Goal: Transaction & Acquisition: Subscribe to service/newsletter

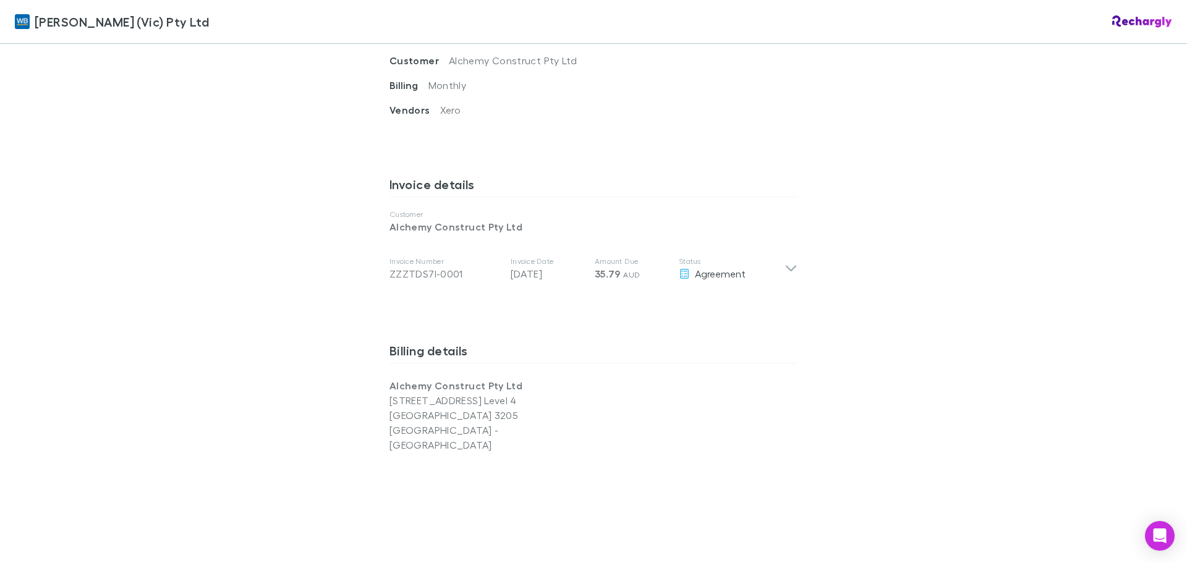
scroll to position [556, 0]
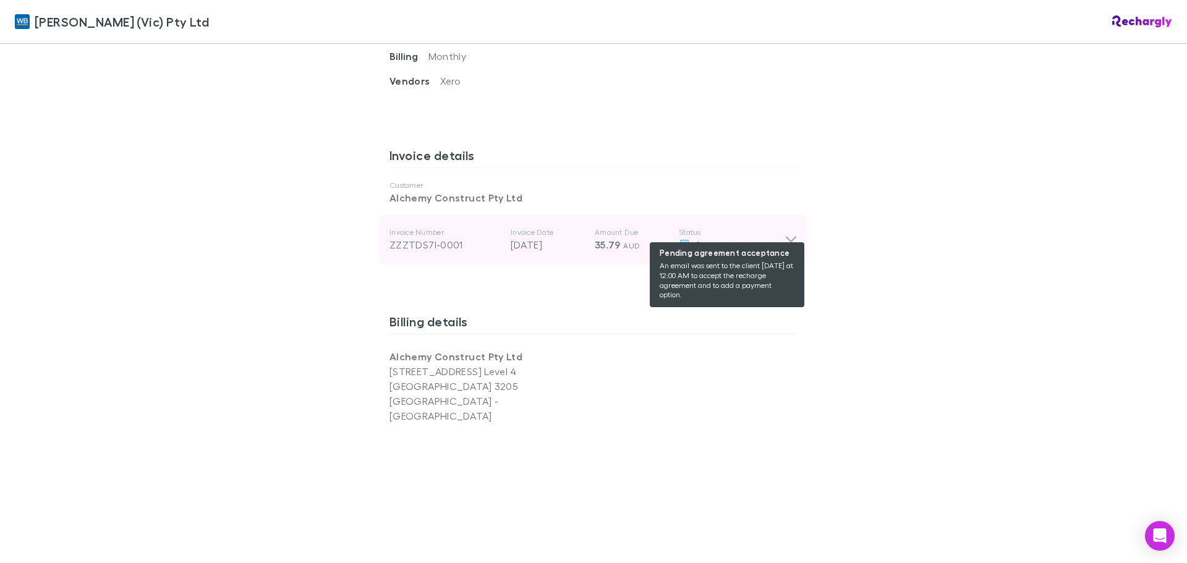
click at [747, 237] on div "Agreement" at bounding box center [732, 244] width 106 height 15
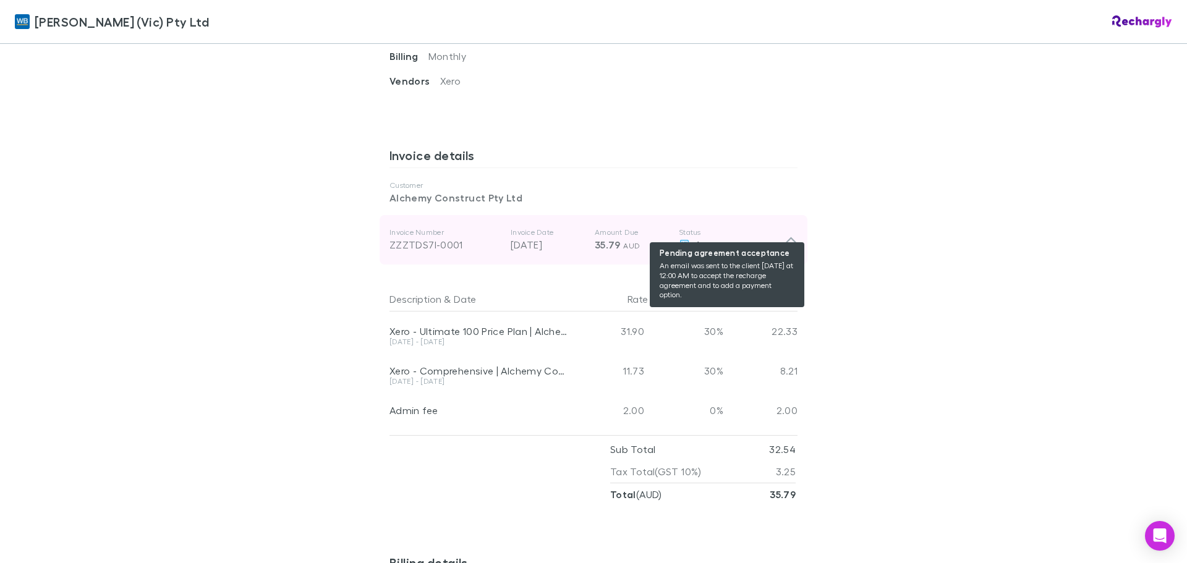
click at [747, 237] on div "Agreement" at bounding box center [732, 244] width 106 height 15
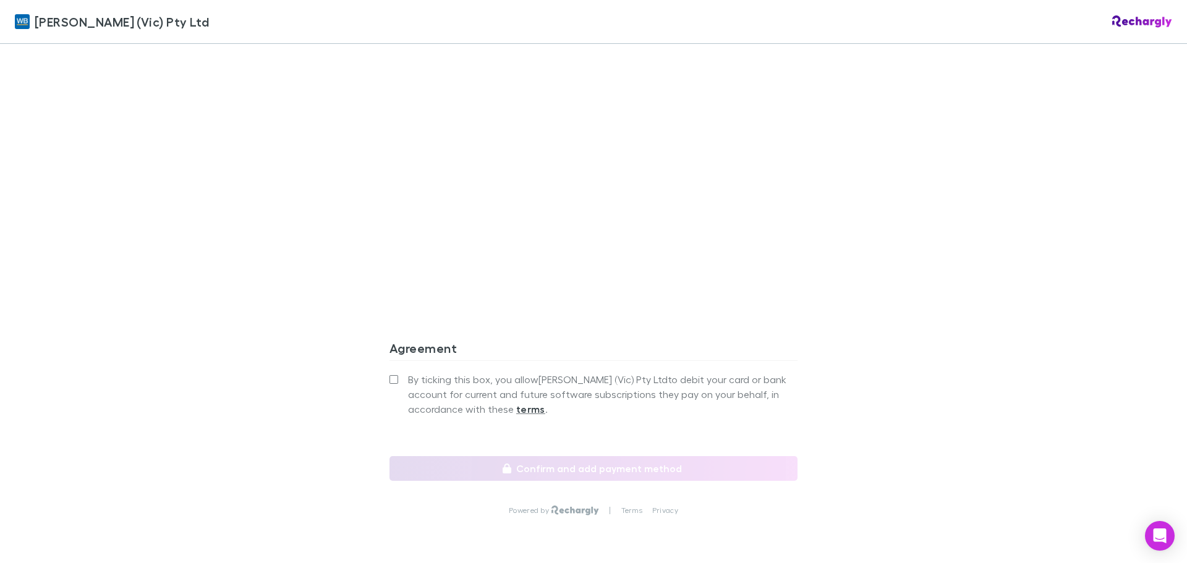
scroll to position [989, 0]
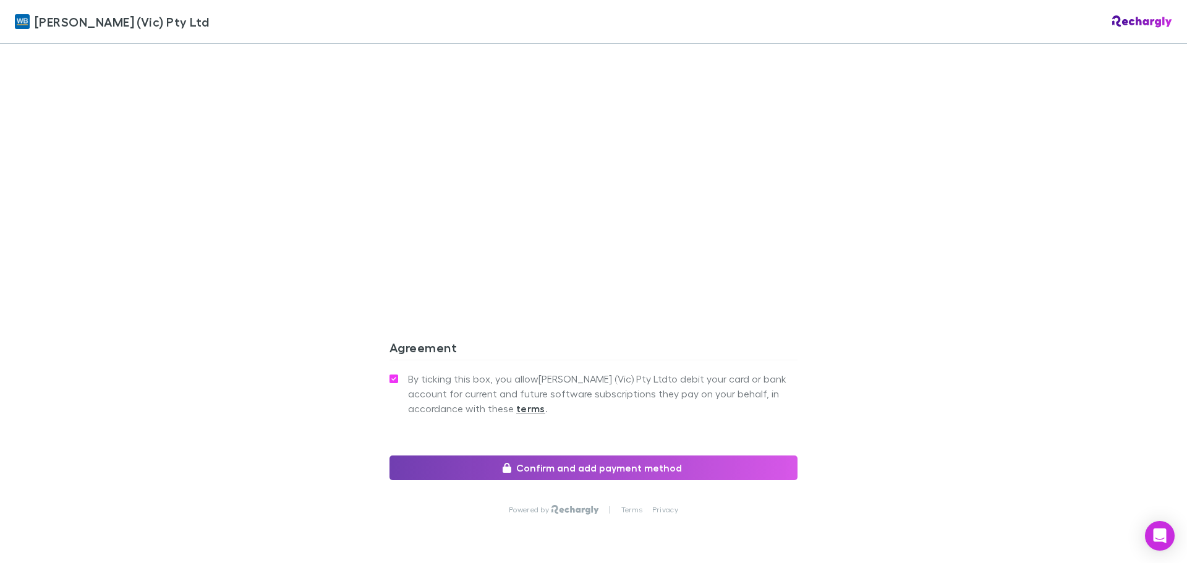
click at [576, 456] on button "Confirm and add payment method" at bounding box center [593, 468] width 408 height 25
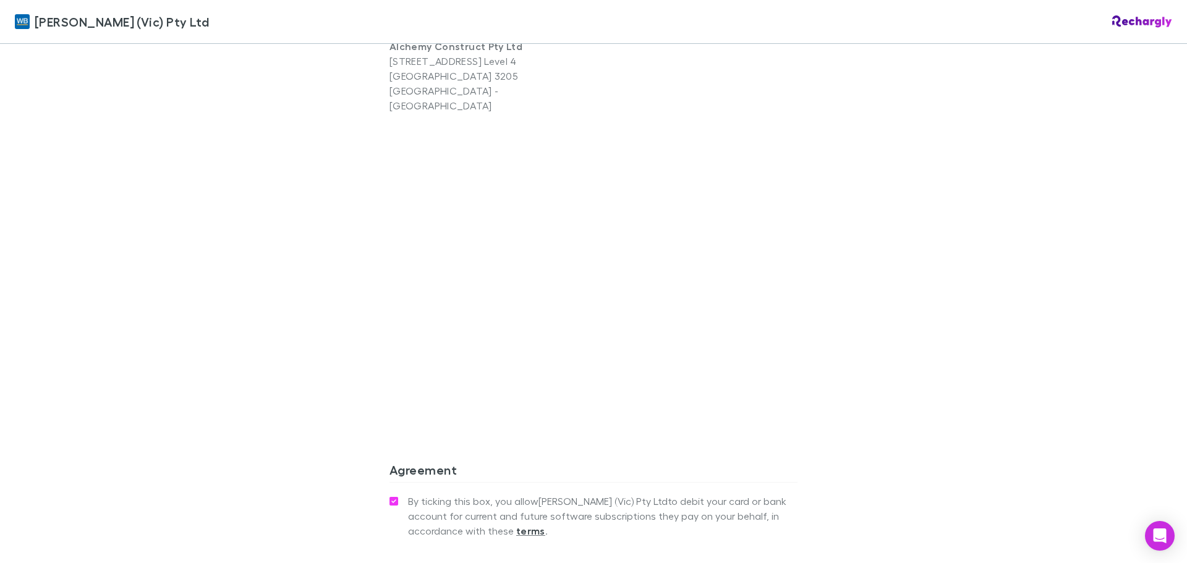
scroll to position [865, 0]
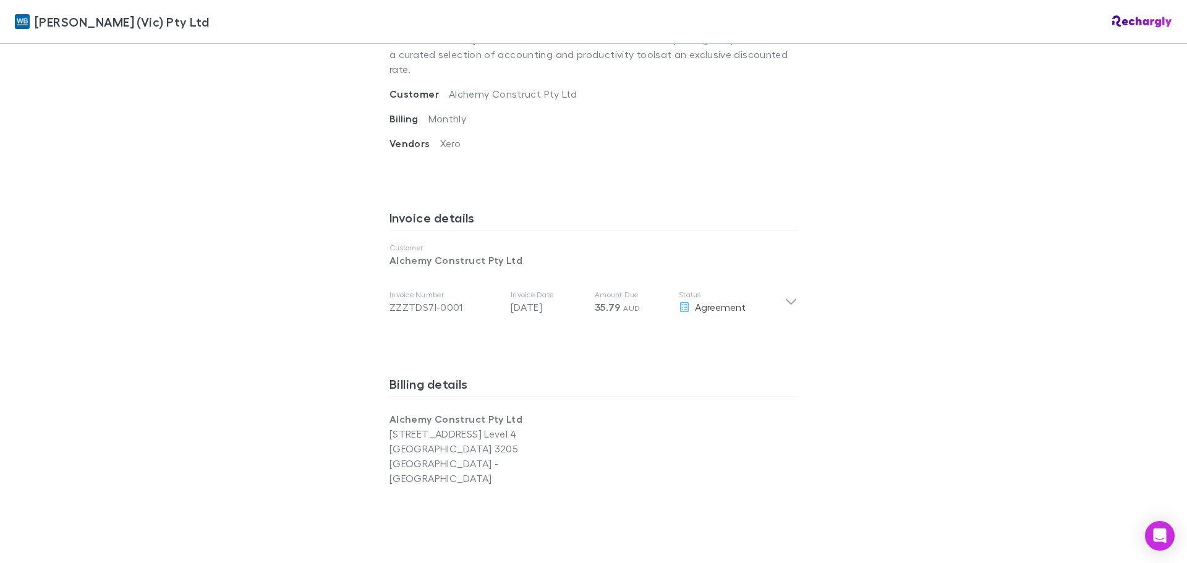
scroll to position [494, 0]
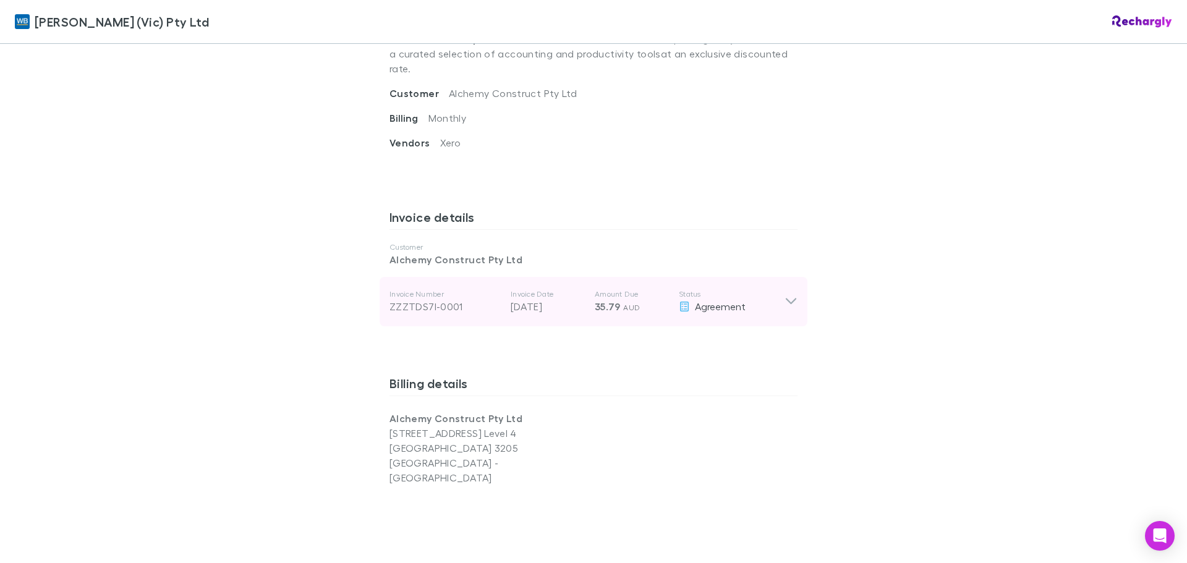
click at [732, 289] on p "Status" at bounding box center [732, 294] width 106 height 10
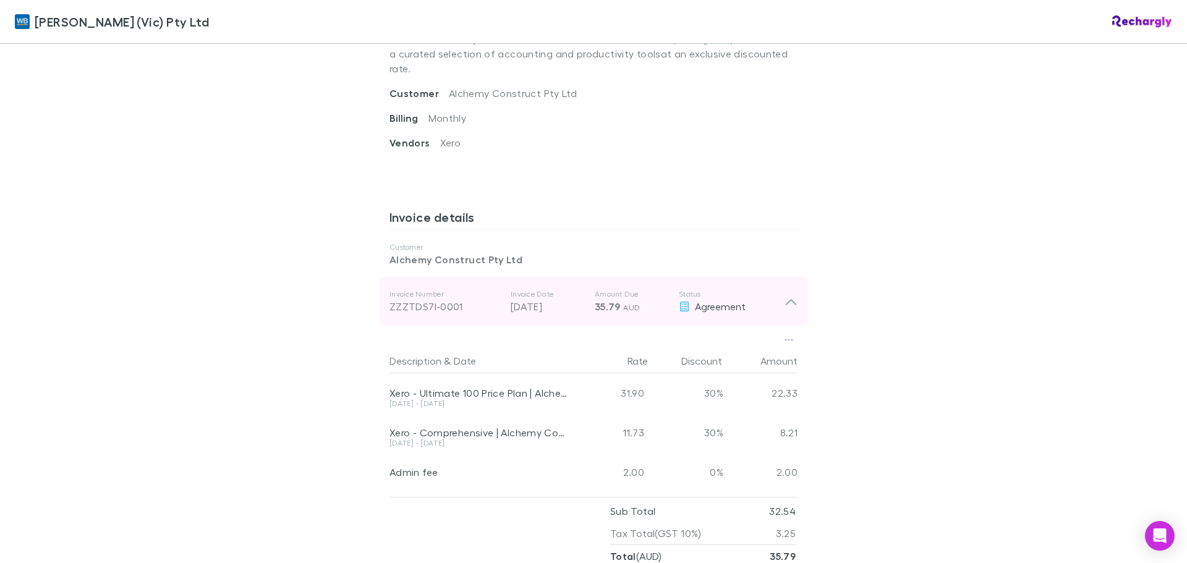
click at [702, 289] on p "Status" at bounding box center [732, 294] width 106 height 10
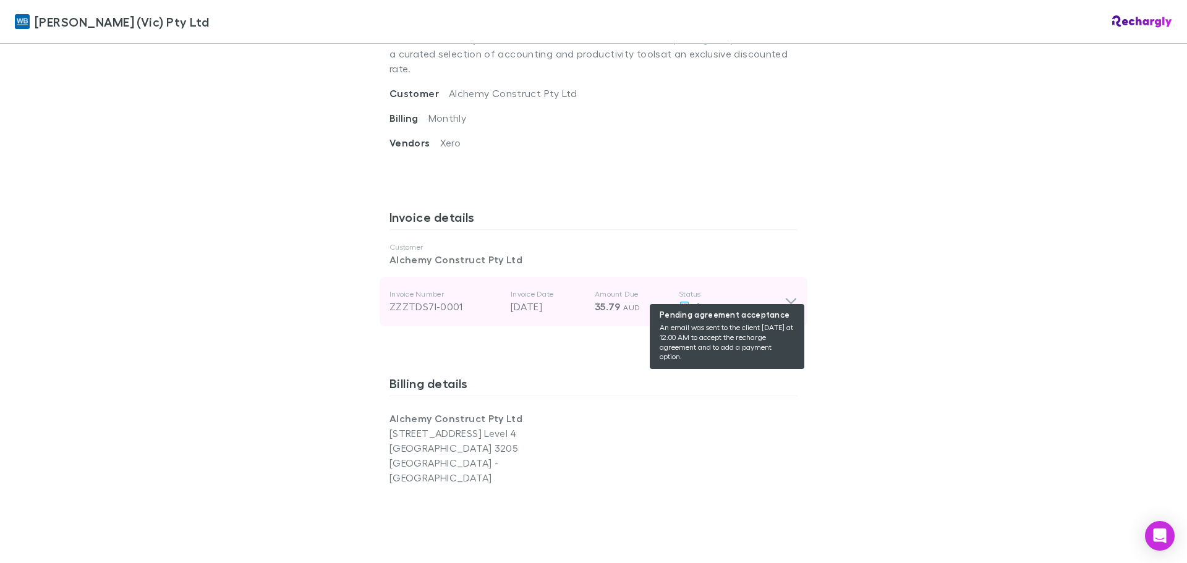
click at [701, 300] on span "Agreement" at bounding box center [720, 306] width 51 height 12
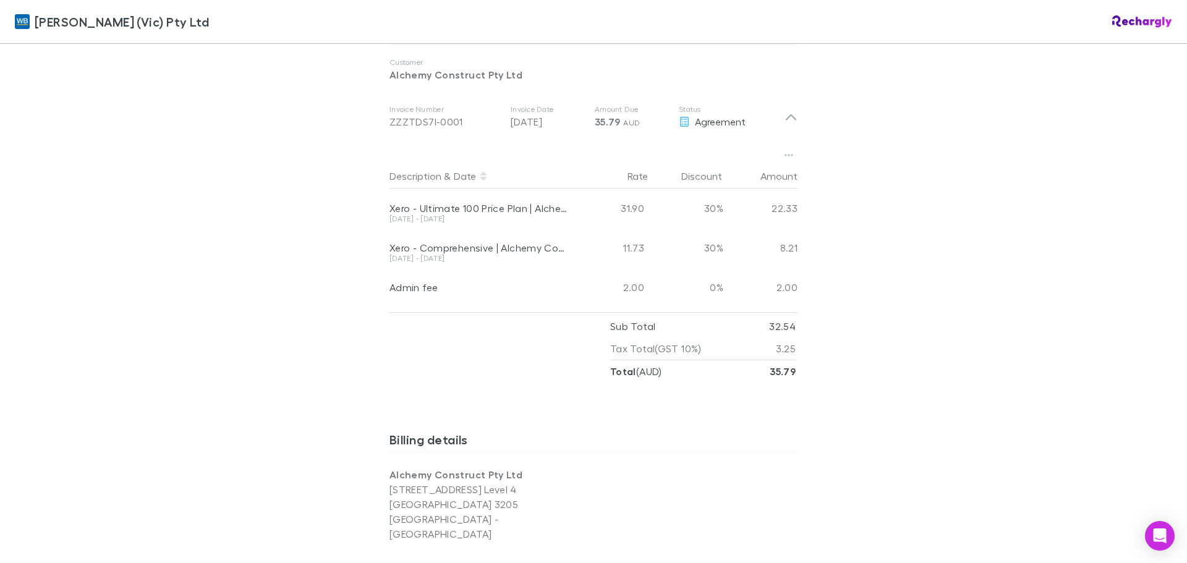
scroll to position [680, 0]
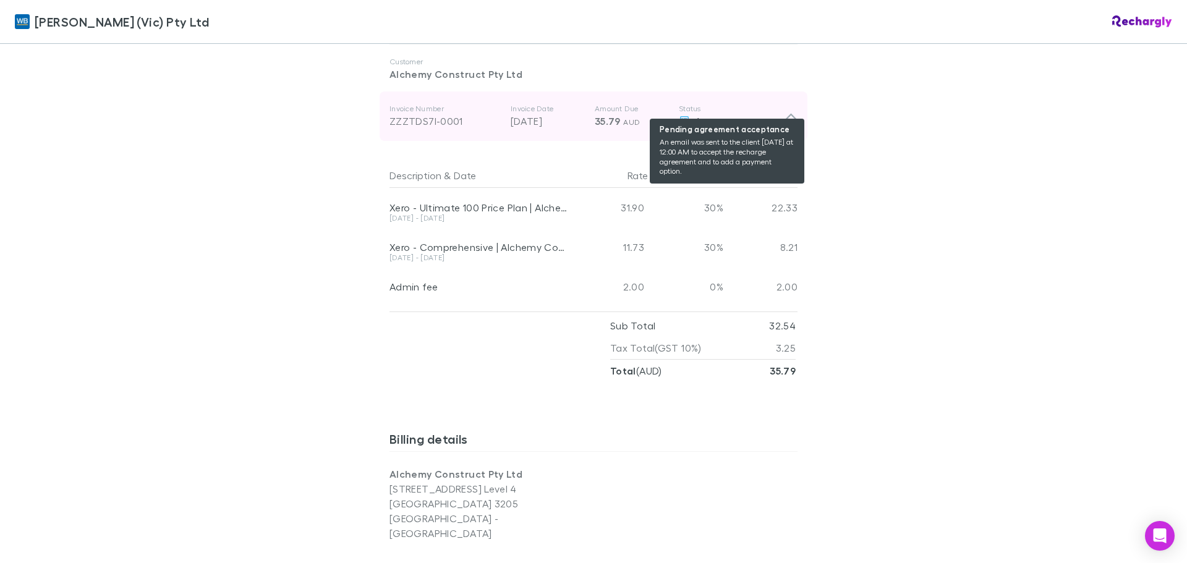
click at [679, 114] on div "Agreement" at bounding box center [732, 121] width 106 height 15
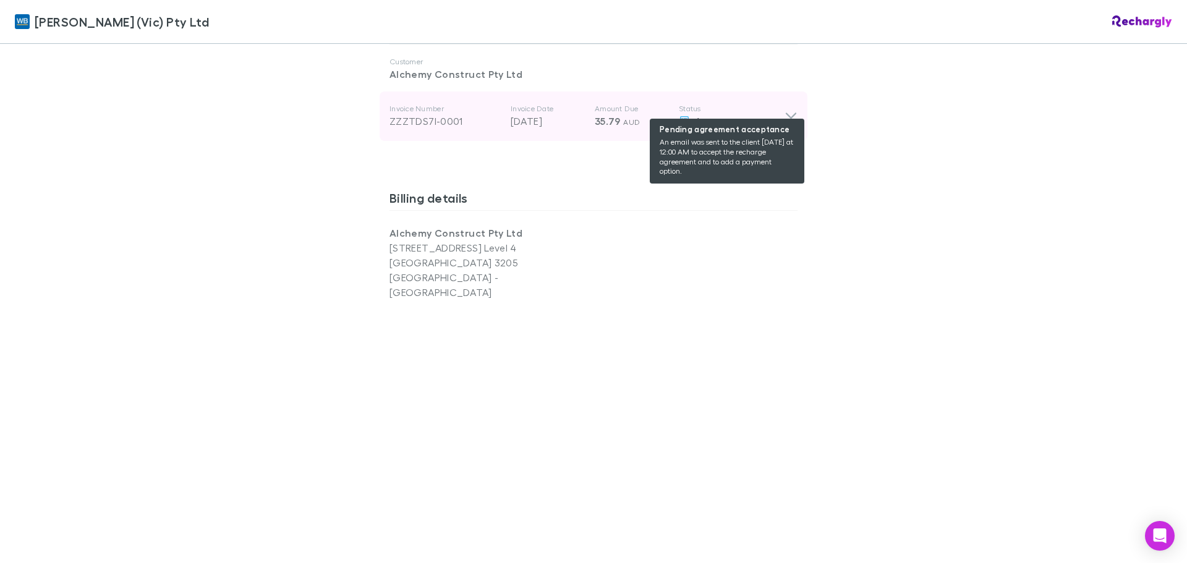
click at [679, 114] on div "Agreement" at bounding box center [732, 121] width 106 height 15
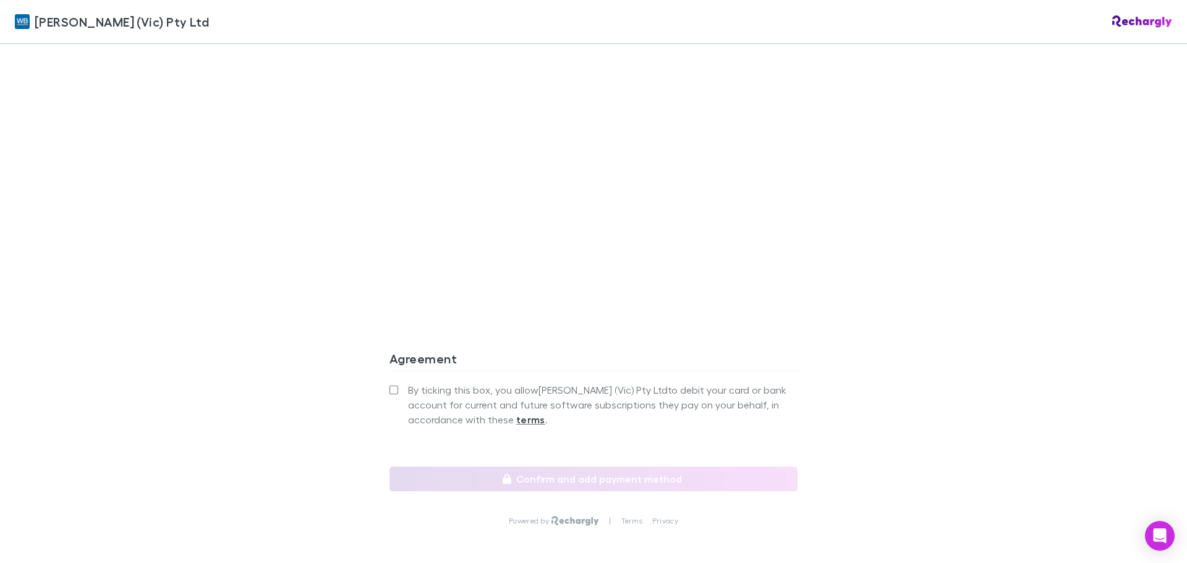
scroll to position [1236, 0]
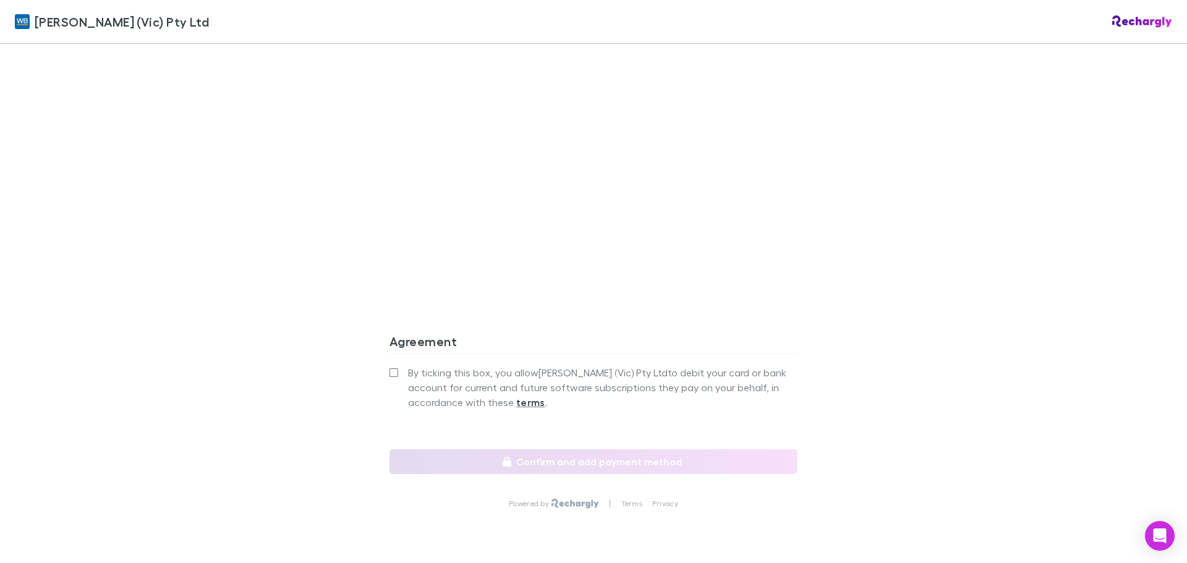
click at [535, 396] on strong "terms" at bounding box center [530, 402] width 29 height 12
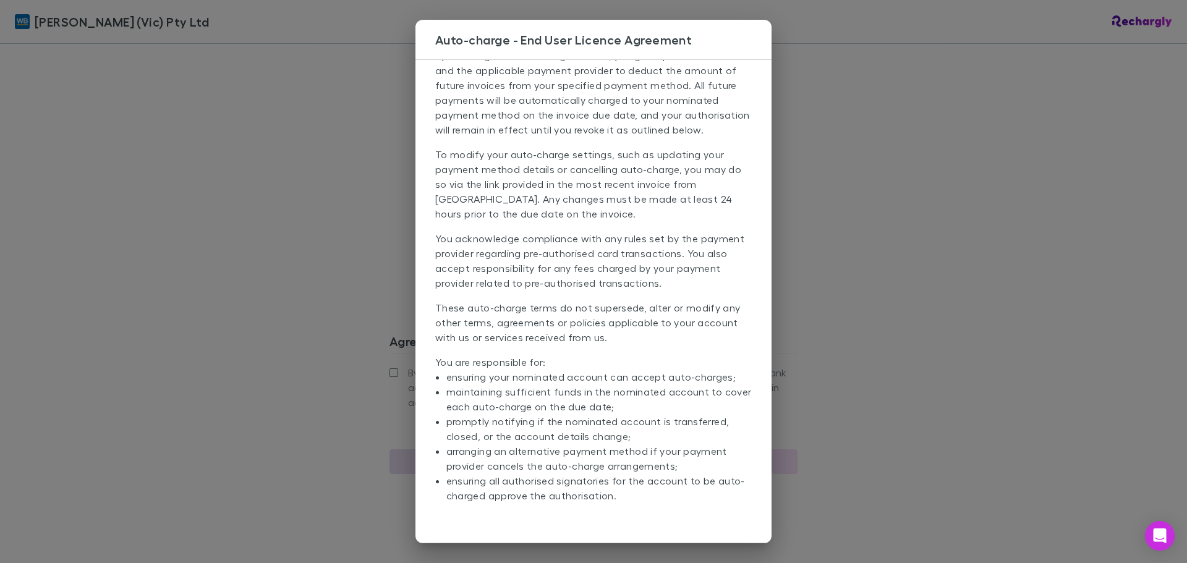
scroll to position [71, 0]
click at [877, 287] on div "Auto-charge - End User Licence Agreement Access the full EULA terms here. By in…" at bounding box center [593, 281] width 1187 height 563
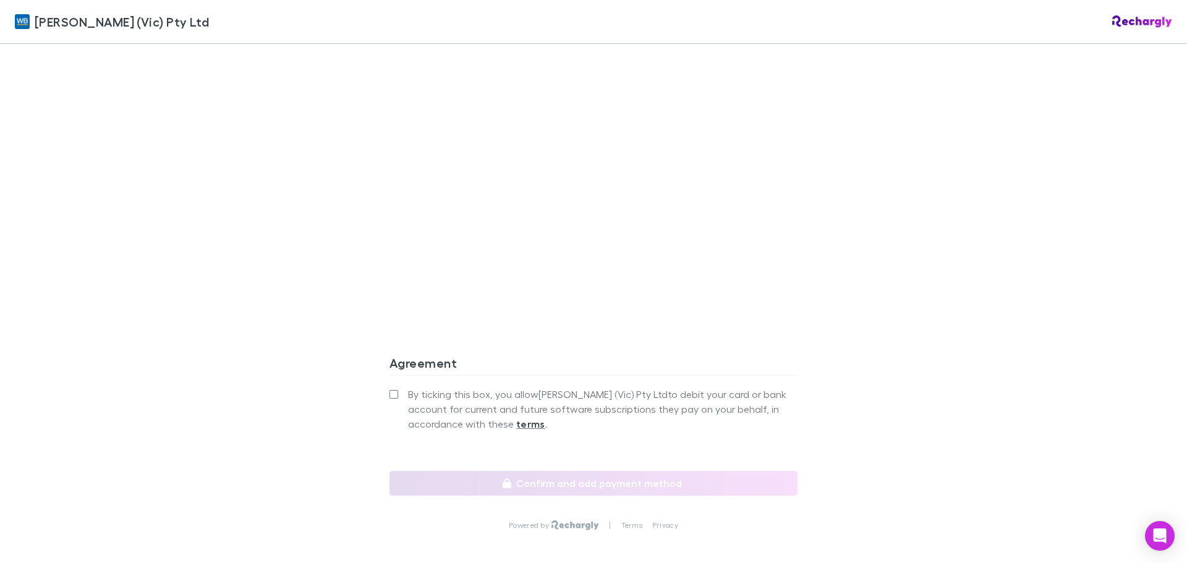
scroll to position [1236, 0]
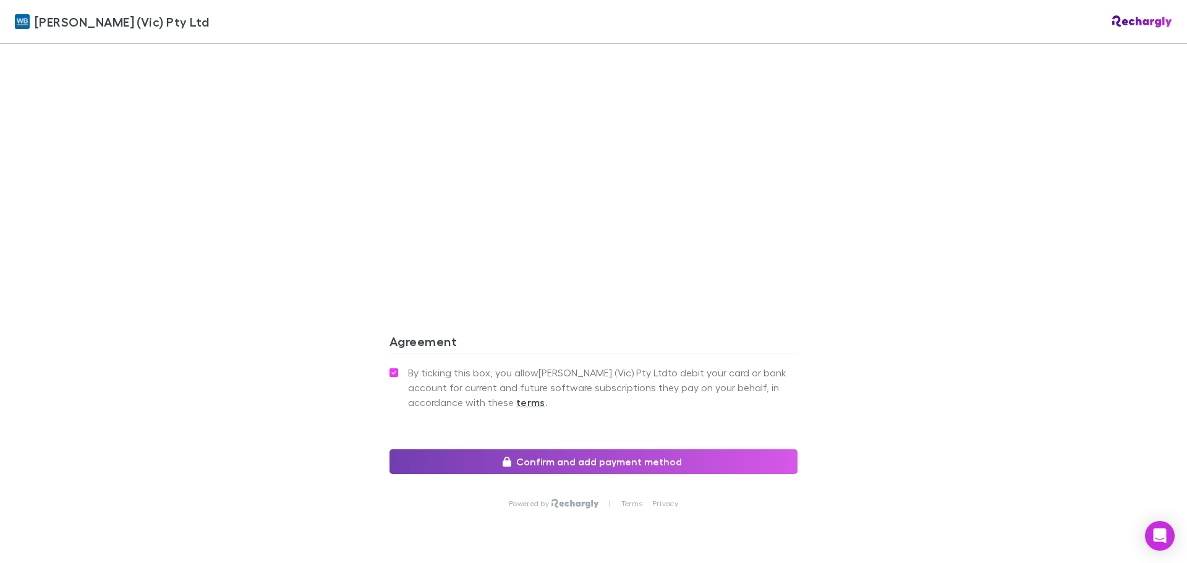
click at [515, 449] on button "Confirm and add payment method" at bounding box center [593, 461] width 408 height 25
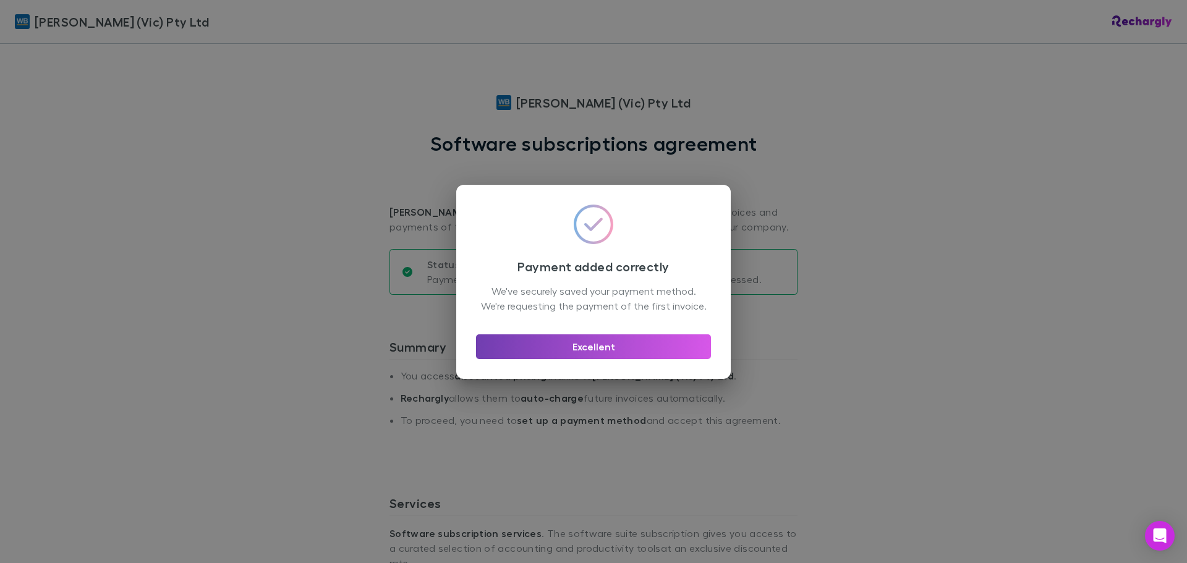
click at [616, 359] on button "Excellent" at bounding box center [593, 346] width 235 height 25
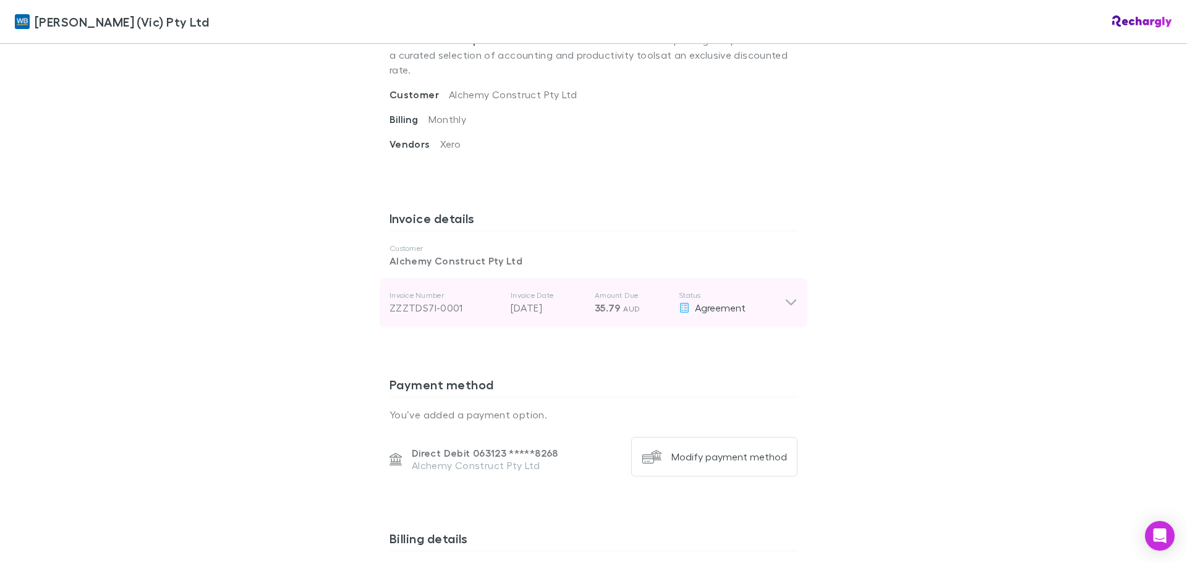
scroll to position [494, 0]
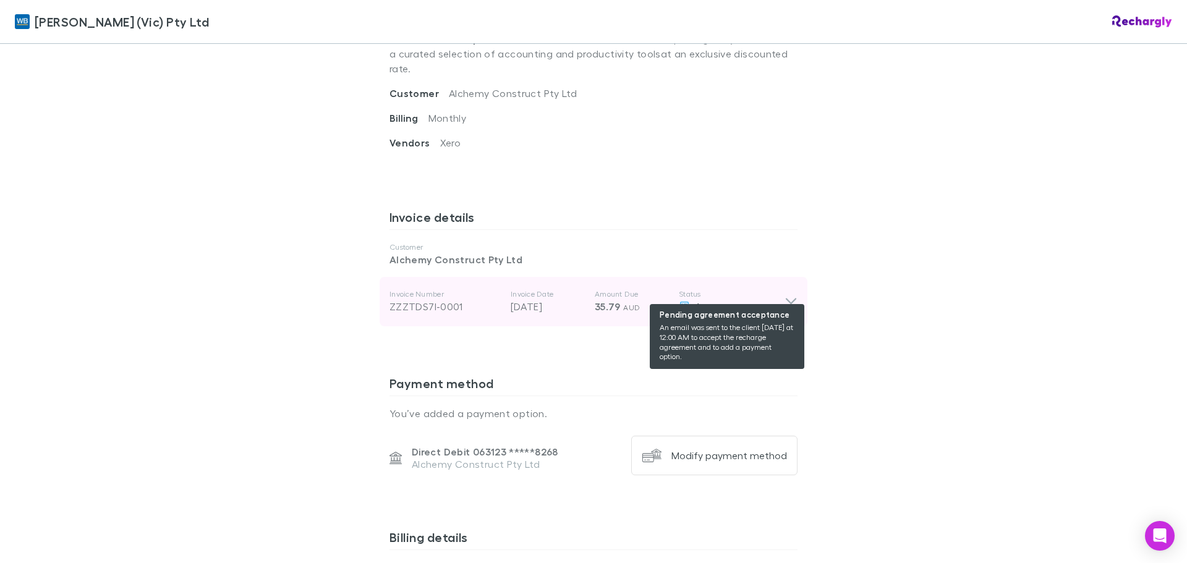
click at [721, 300] on span "Agreement" at bounding box center [720, 306] width 51 height 12
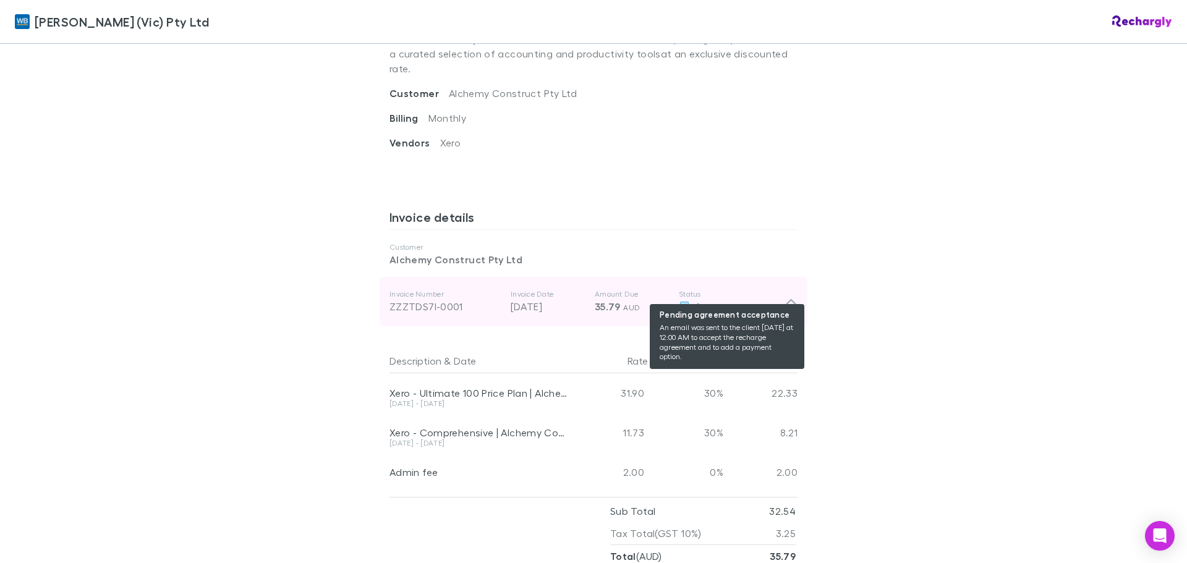
click at [721, 300] on span "Agreement" at bounding box center [720, 306] width 51 height 12
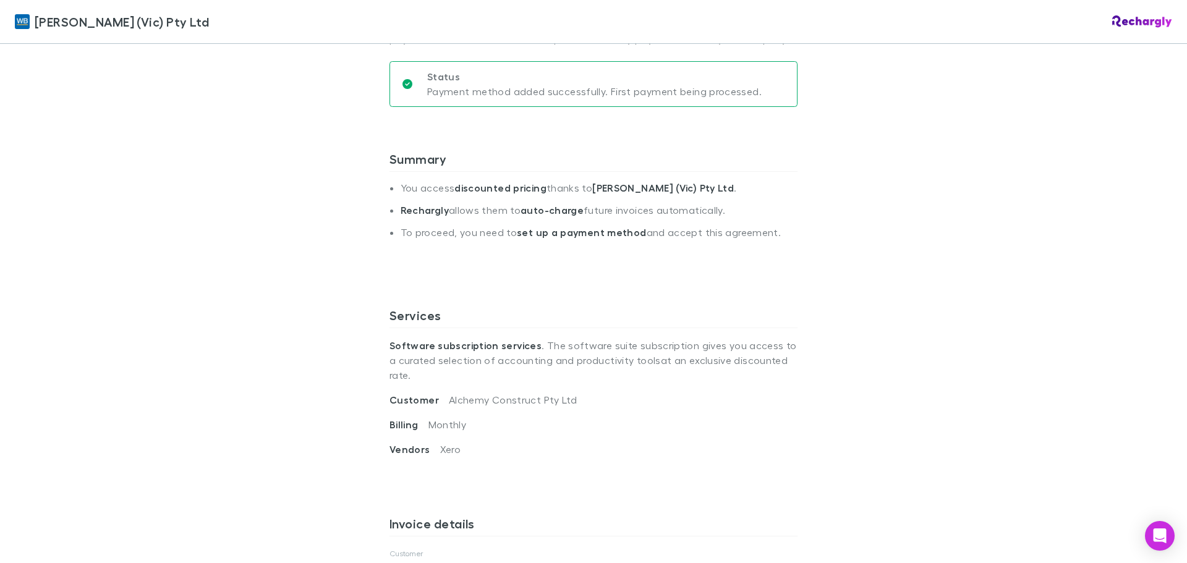
scroll to position [0, 0]
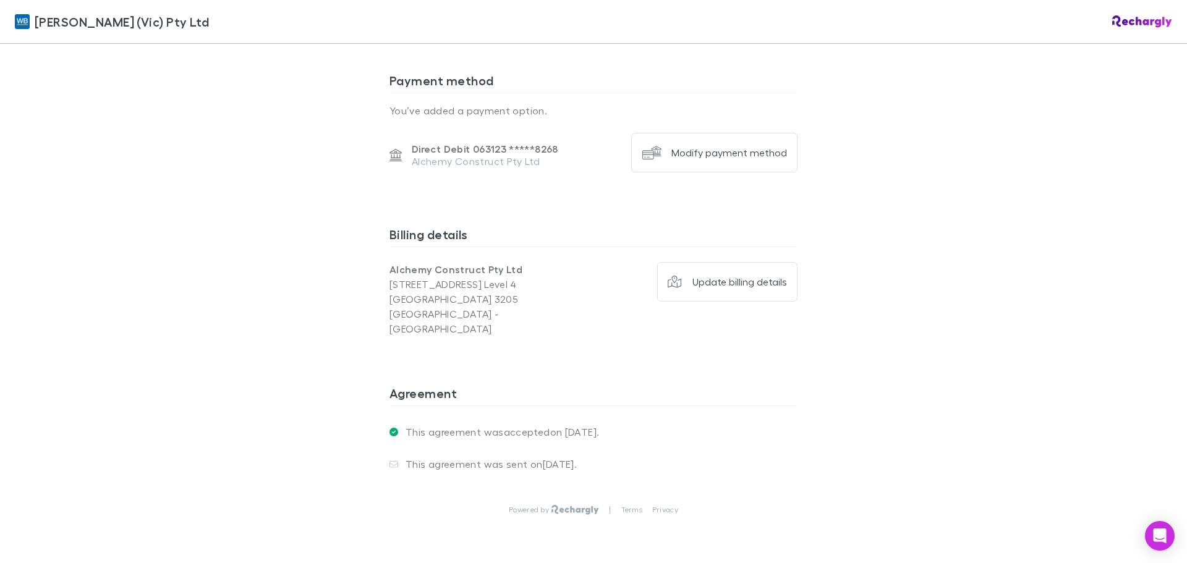
scroll to position [818, 0]
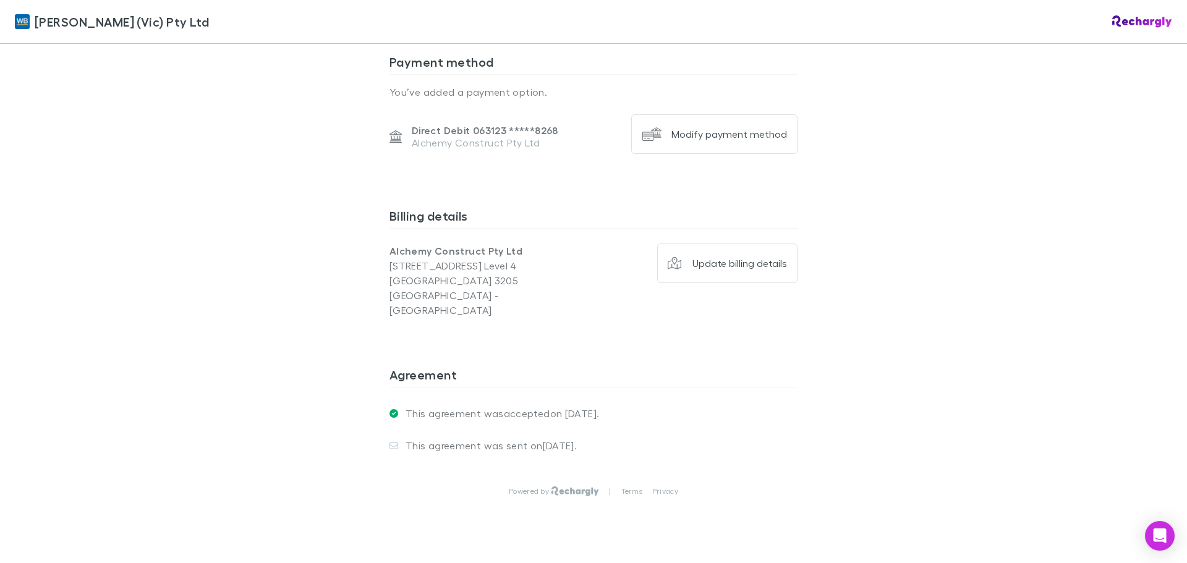
scroll to position [818, 0]
